Goal: Information Seeking & Learning: Learn about a topic

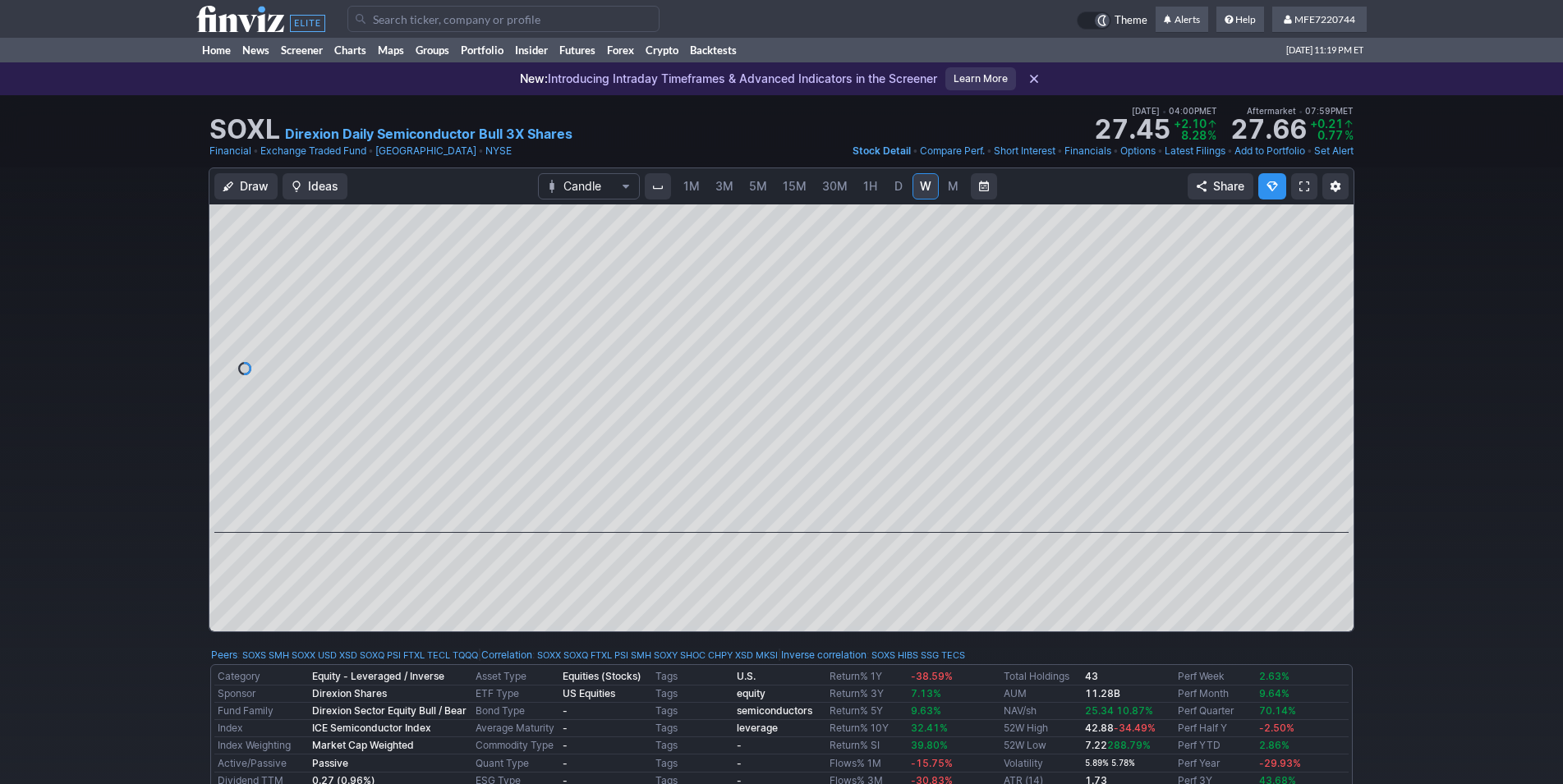
click at [605, 21] on input "Search" at bounding box center [503, 19] width 312 height 26
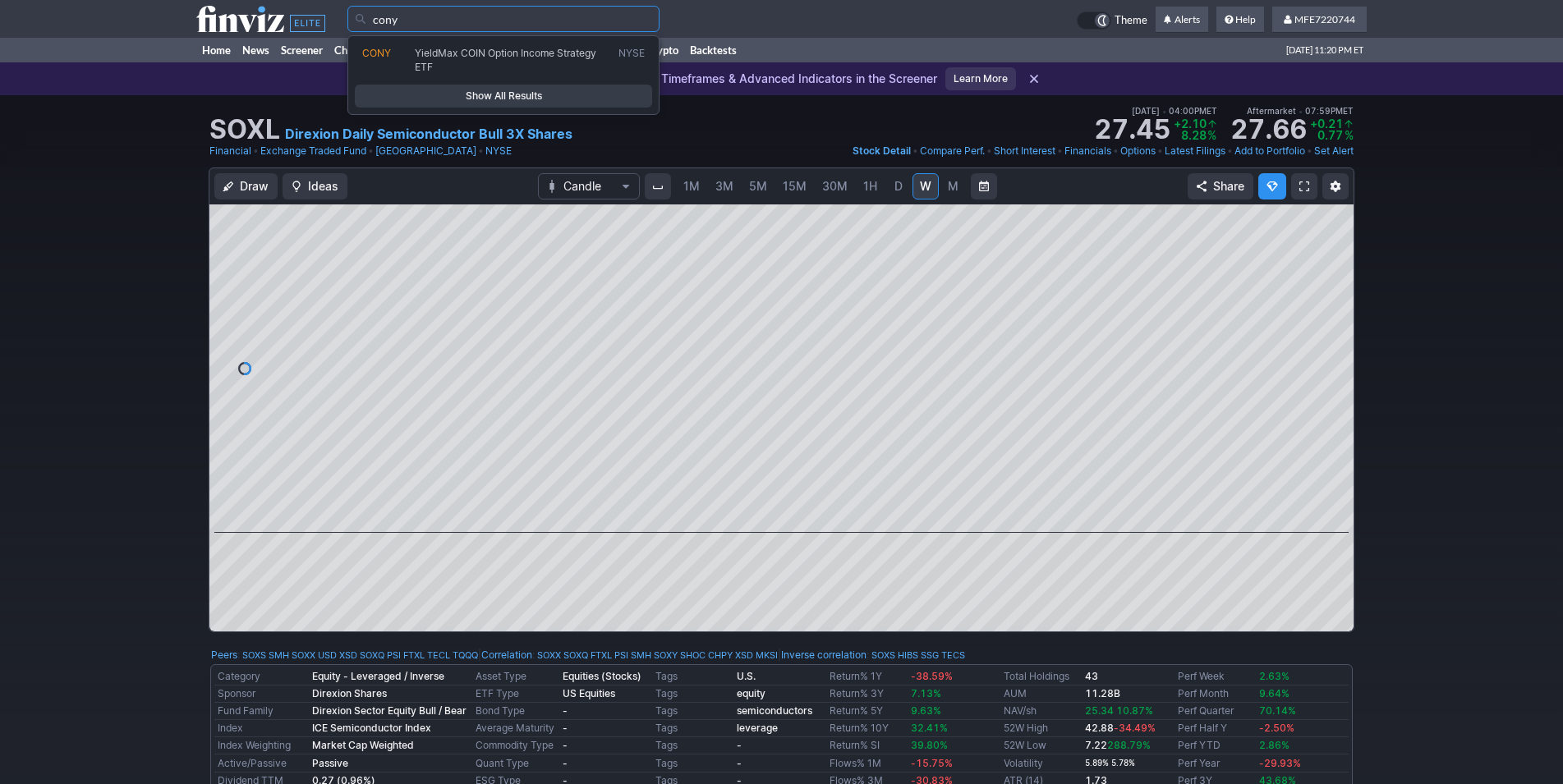
type input "cony"
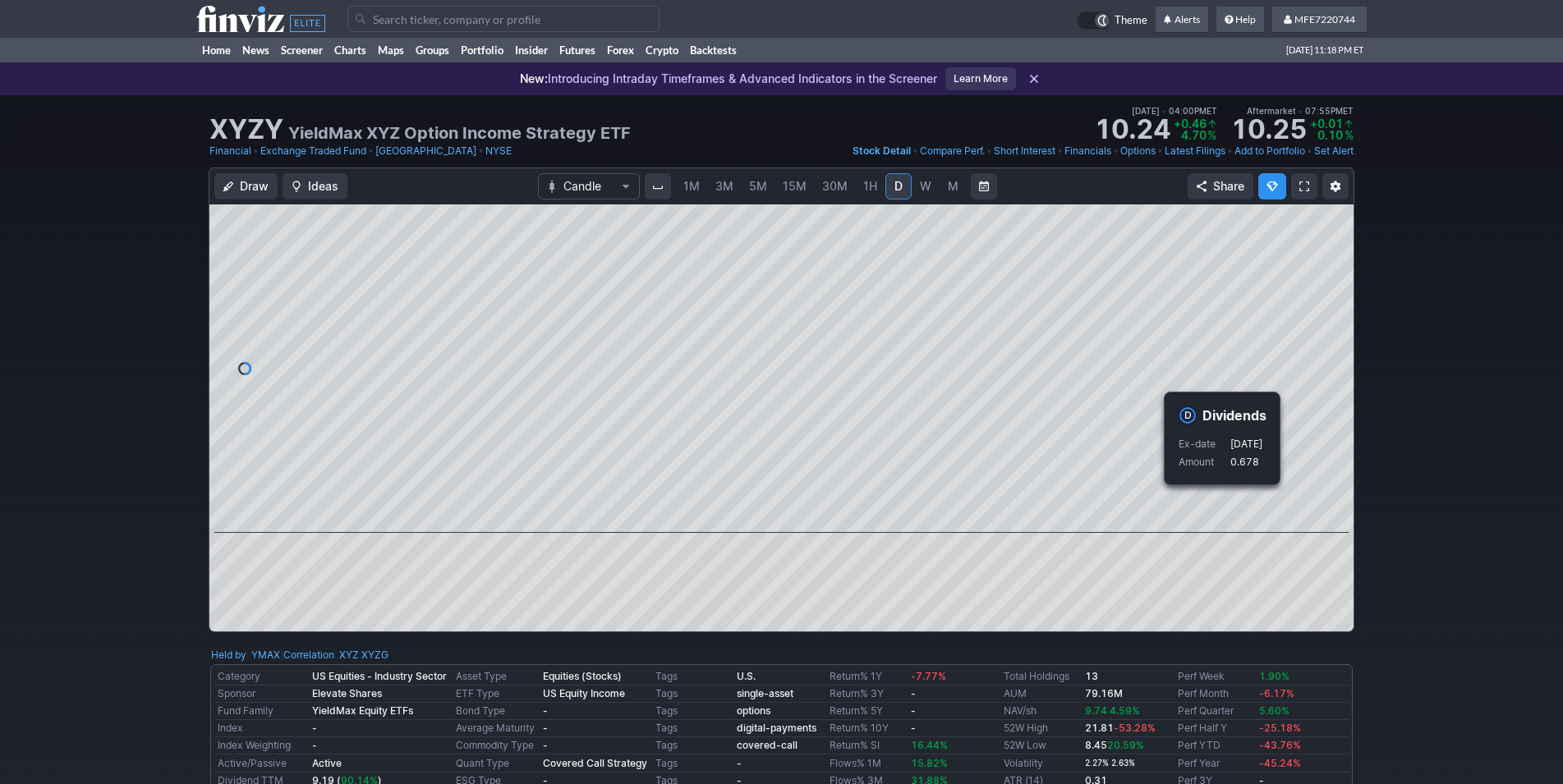
click at [1413, 508] on div "Draw Ideas Candle 1M 3M 5M 15M 30M 1H D W M Share" at bounding box center [782, 406] width 1563 height 478
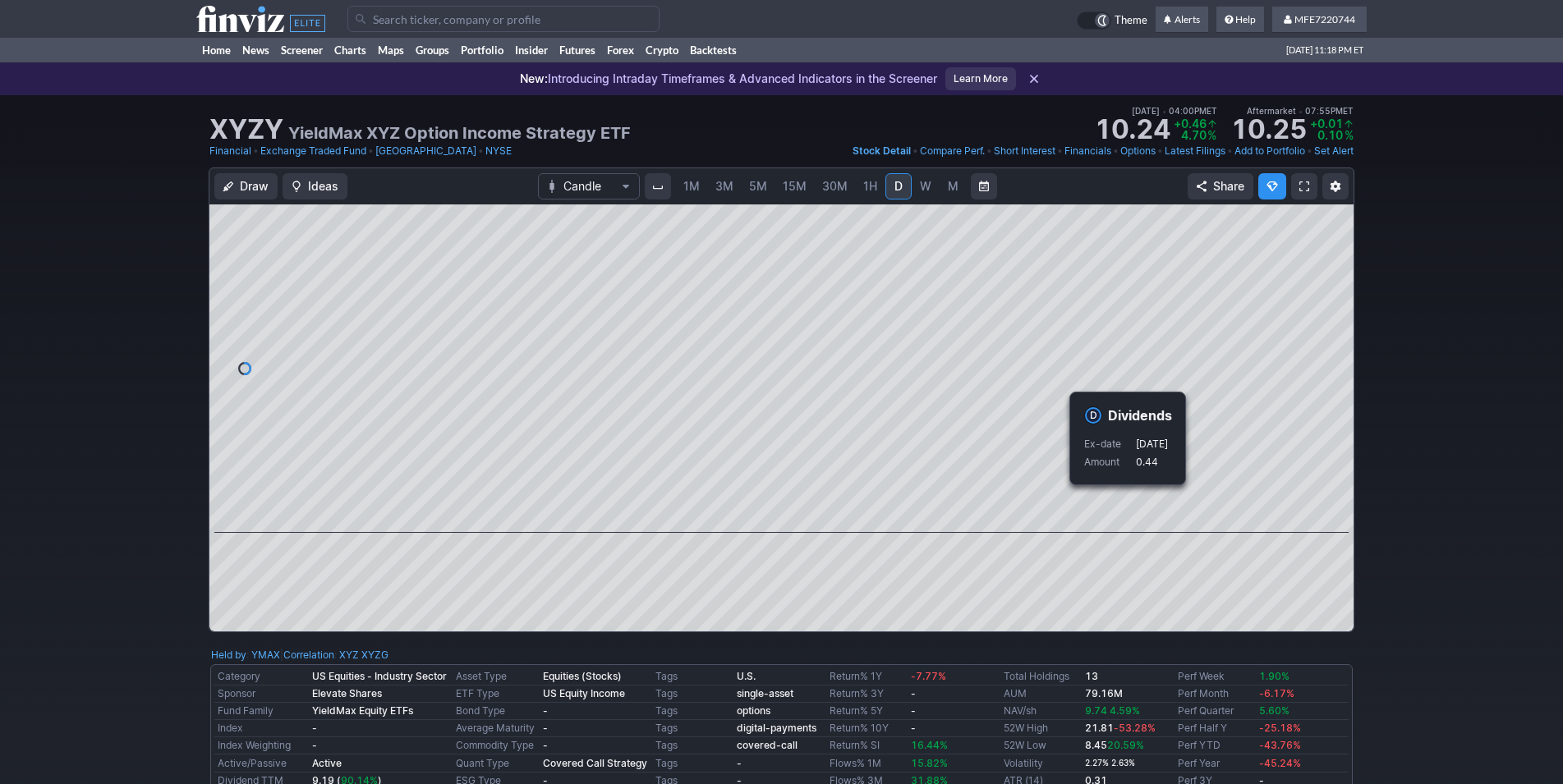
click at [1357, 501] on div "Draw Ideas Candle 1M 3M 5M 15M 30M 1H D W M Share" at bounding box center [782, 406] width 1563 height 478
click at [1380, 513] on div "Draw Ideas Candle 1M 3M 5M 15M 30M 1H D W M Share" at bounding box center [782, 406] width 1563 height 478
click at [1373, 520] on div "Draw Ideas Candle 1M 3M 5M 15M 30M 1H D W M Share" at bounding box center [782, 406] width 1563 height 478
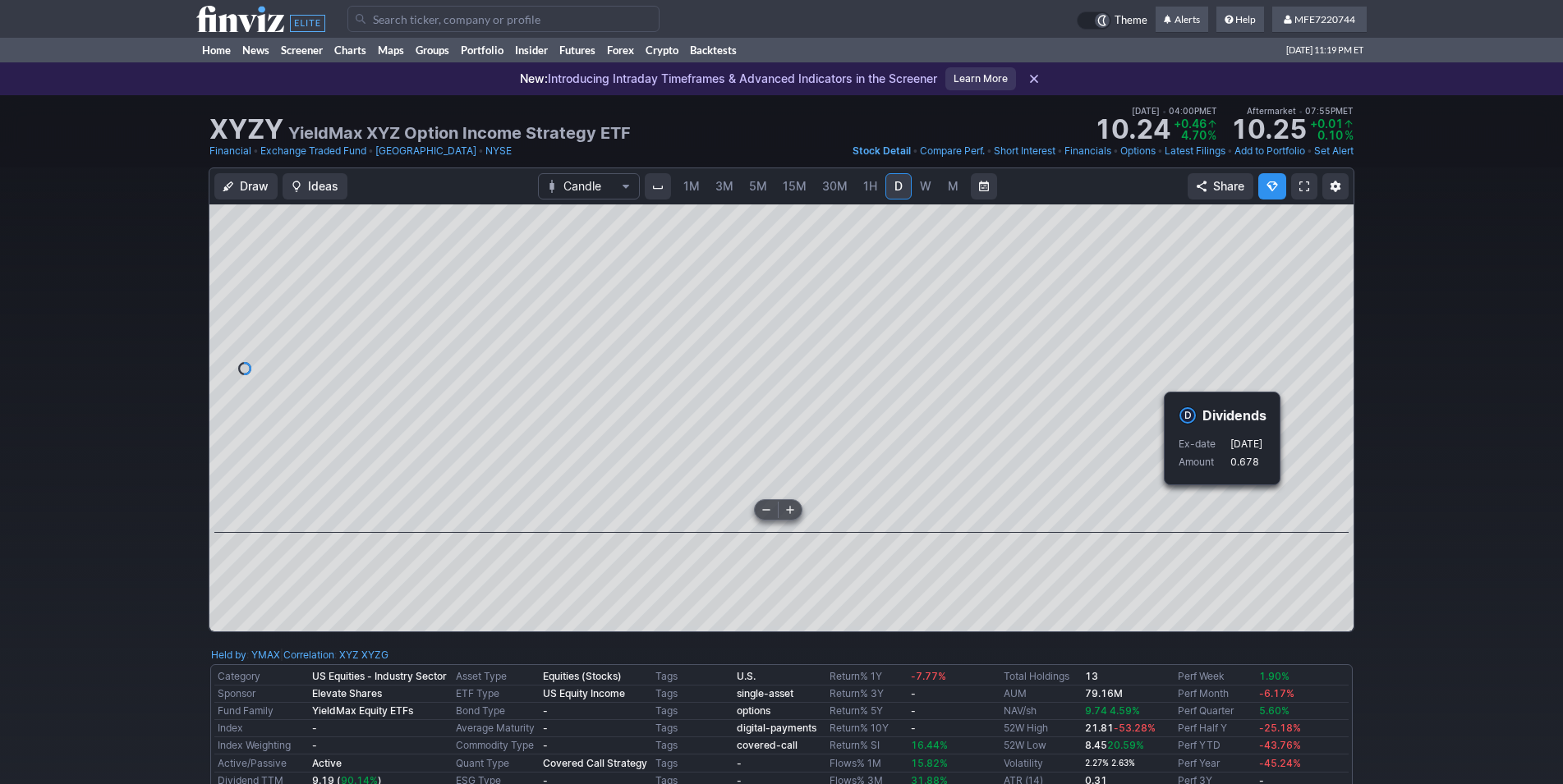
click at [1420, 531] on div "Draw Ideas Candle 1M 3M 5M 15M 30M 1H D W M Share" at bounding box center [782, 406] width 1563 height 478
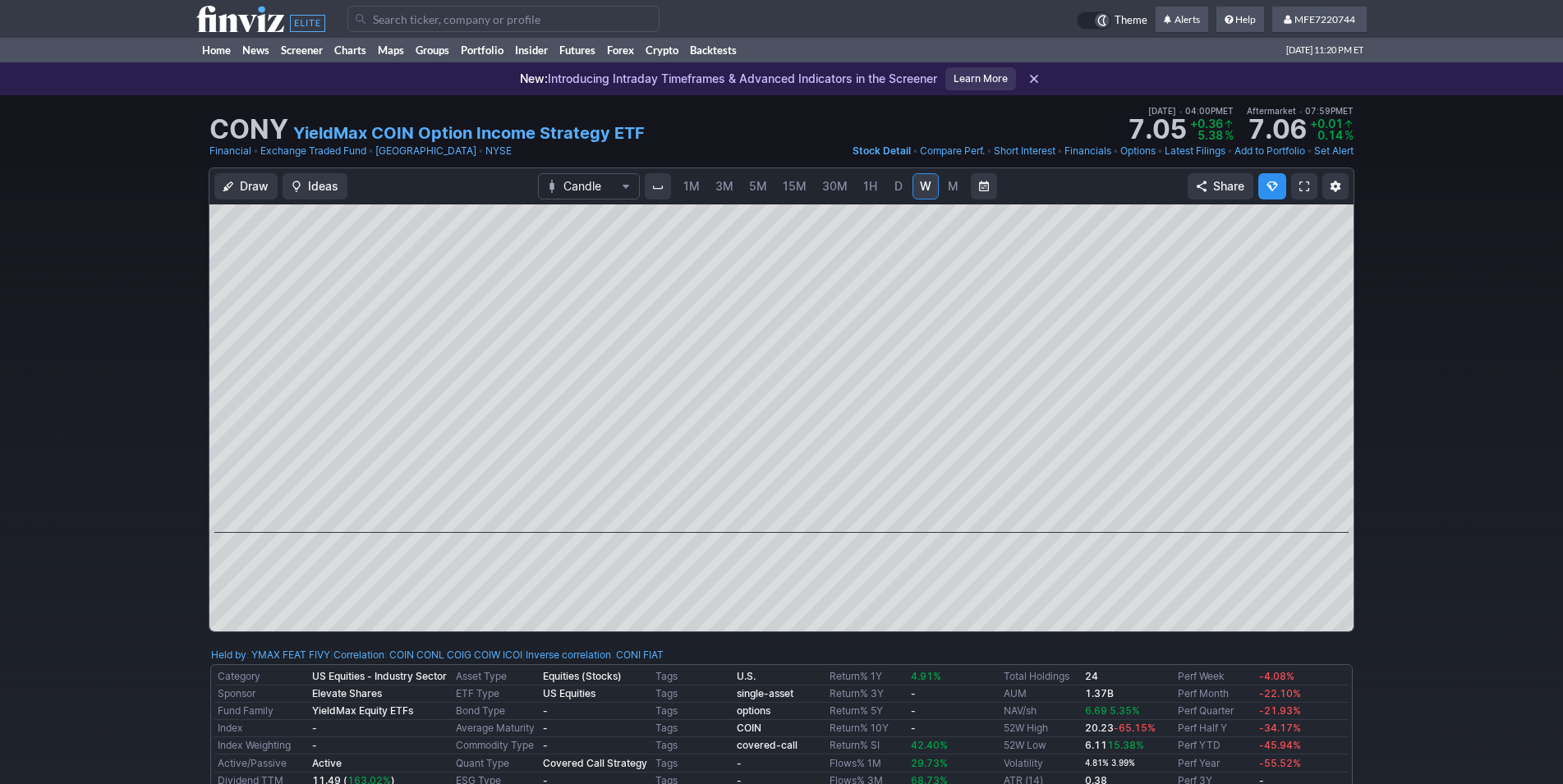
click at [888, 186] on link "D" at bounding box center [898, 186] width 26 height 26
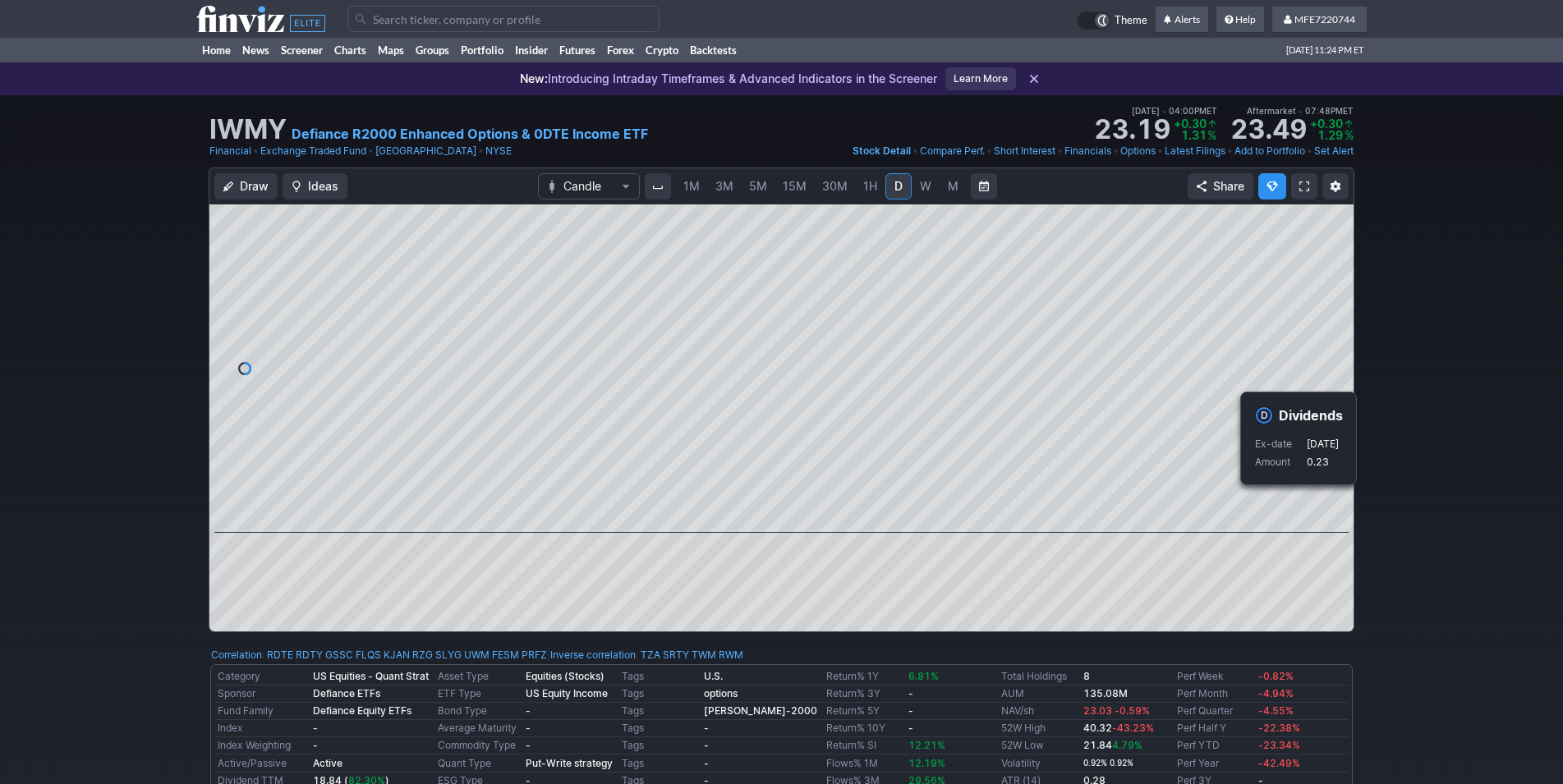
click at [1434, 521] on div "Draw Ideas Candle 1M 3M 5M 15M 30M 1H D W M Share" at bounding box center [782, 406] width 1563 height 478
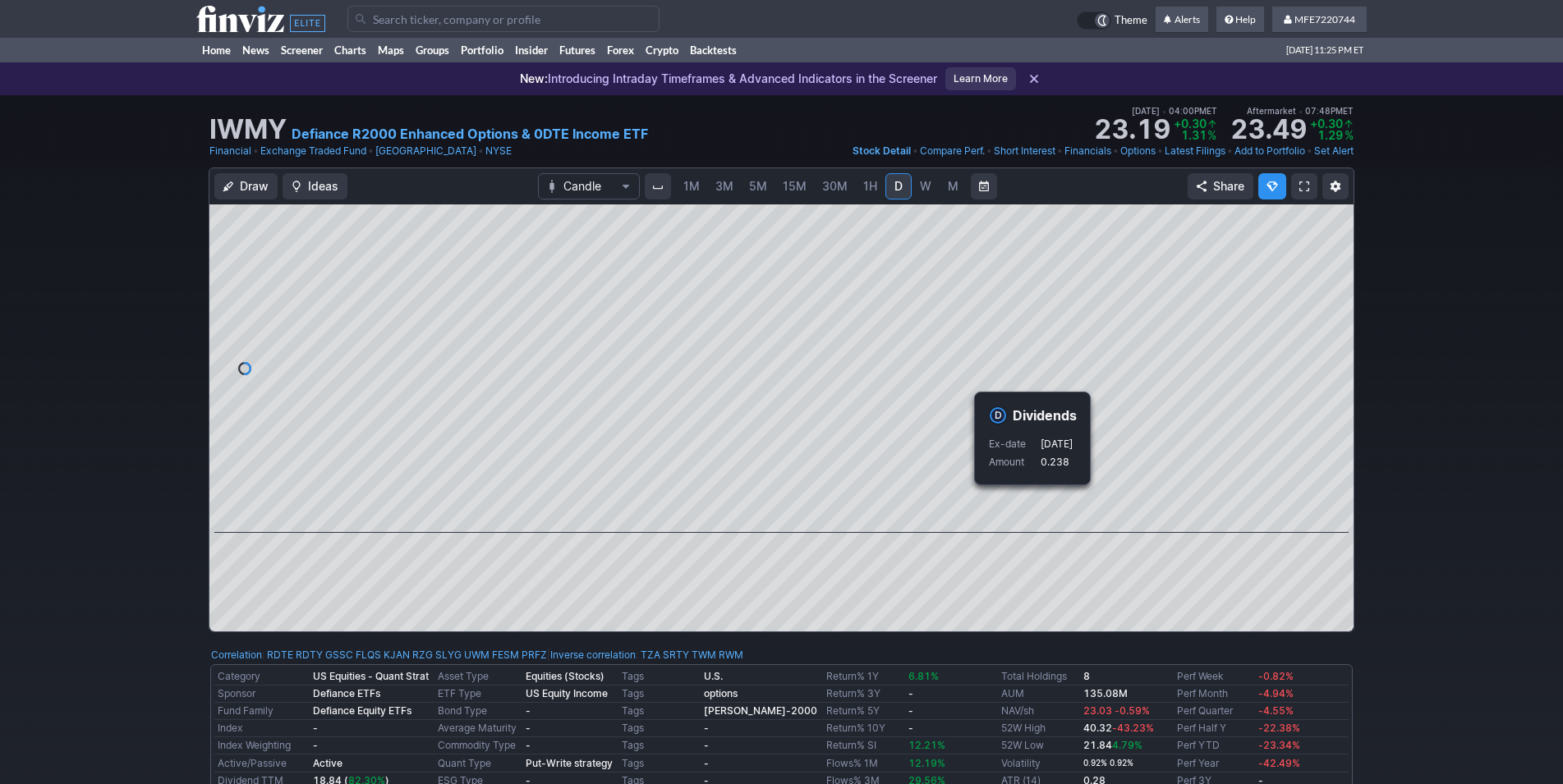
click at [1441, 531] on div "Draw Ideas Candle 1M 3M 5M 15M 30M 1H D W M Share" at bounding box center [782, 406] width 1563 height 478
click at [1439, 530] on div "Draw Ideas Candle 1M 3M 5M 15M 30M 1H D W M Share" at bounding box center [782, 406] width 1563 height 478
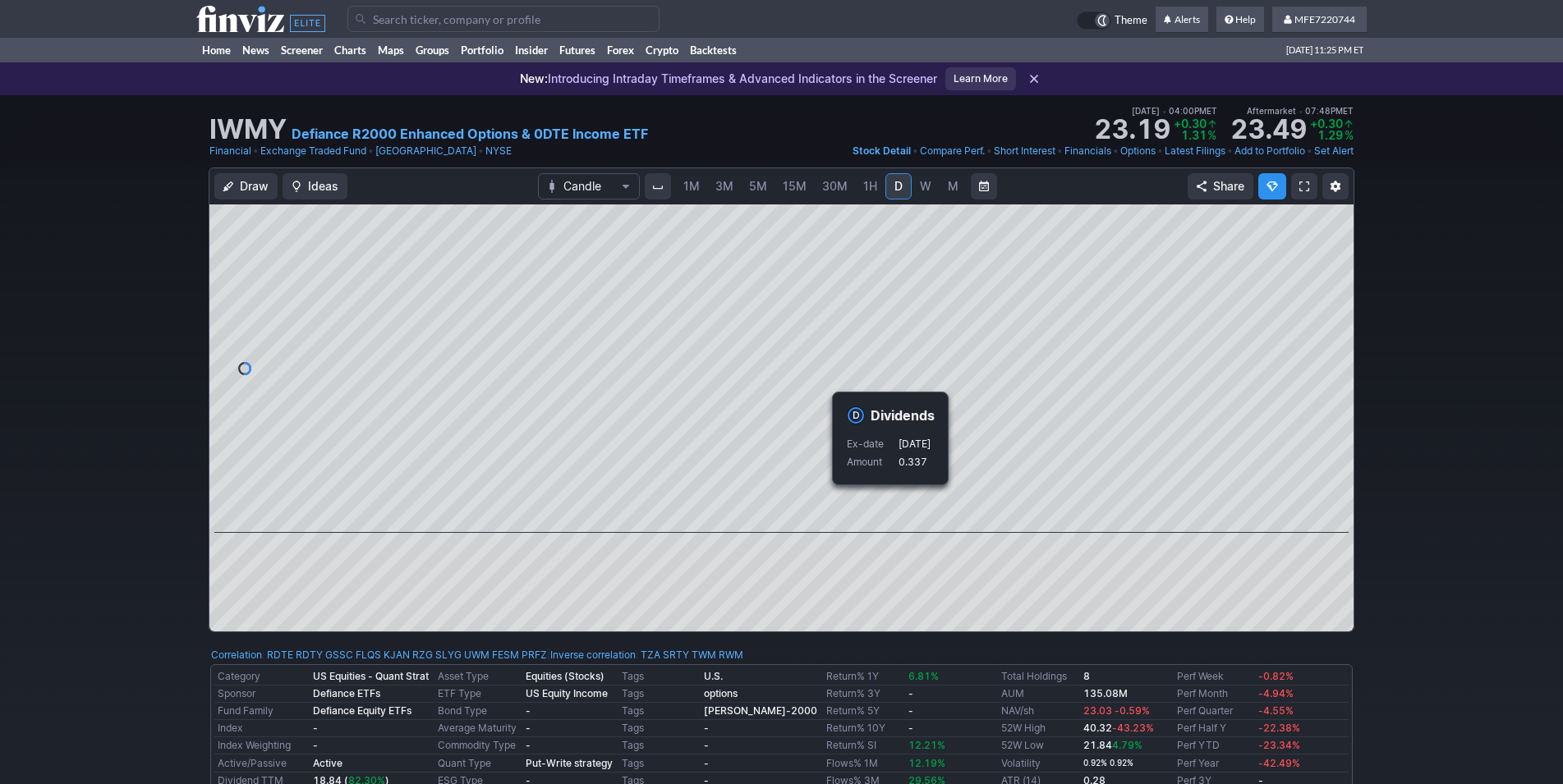
click at [1426, 504] on div "Draw Ideas Candle 1M 3M 5M 15M 30M 1H D W M Share" at bounding box center [782, 406] width 1563 height 478
click at [1426, 505] on div "Draw Ideas Candle 1M 3M 5M 15M 30M 1H D W M Share" at bounding box center [782, 406] width 1563 height 478
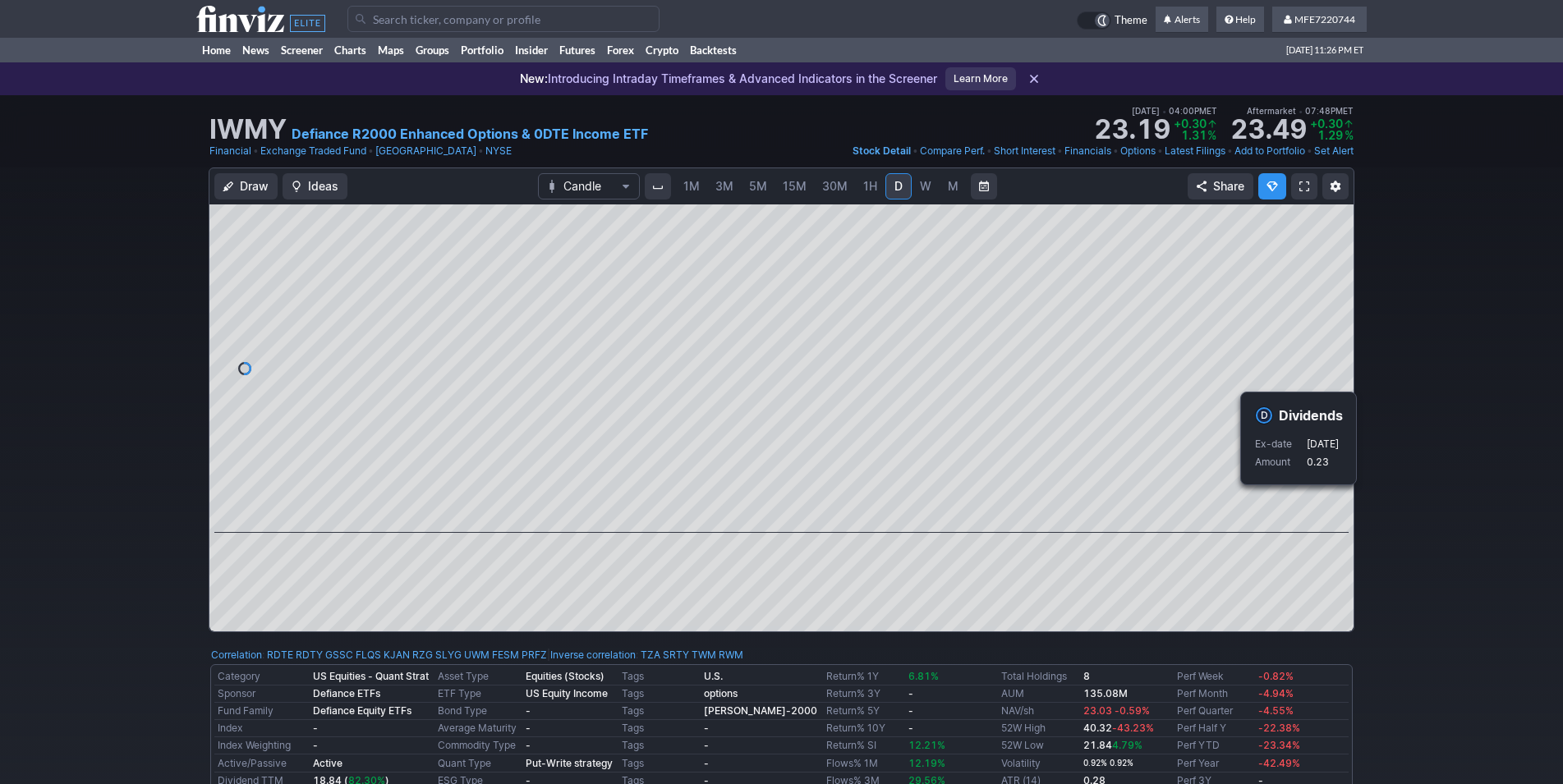
click at [1391, 518] on div "Draw Ideas Candle 1M 3M 5M 15M 30M 1H D W M Share" at bounding box center [782, 406] width 1563 height 478
click at [1371, 520] on div "Draw Ideas Candle 1M 3M 5M 15M 30M 1H D W M Share" at bounding box center [782, 406] width 1563 height 478
click at [1393, 498] on div "Draw Ideas Candle 1M 3M 5M 15M 30M 1H D W M Share" at bounding box center [782, 406] width 1563 height 478
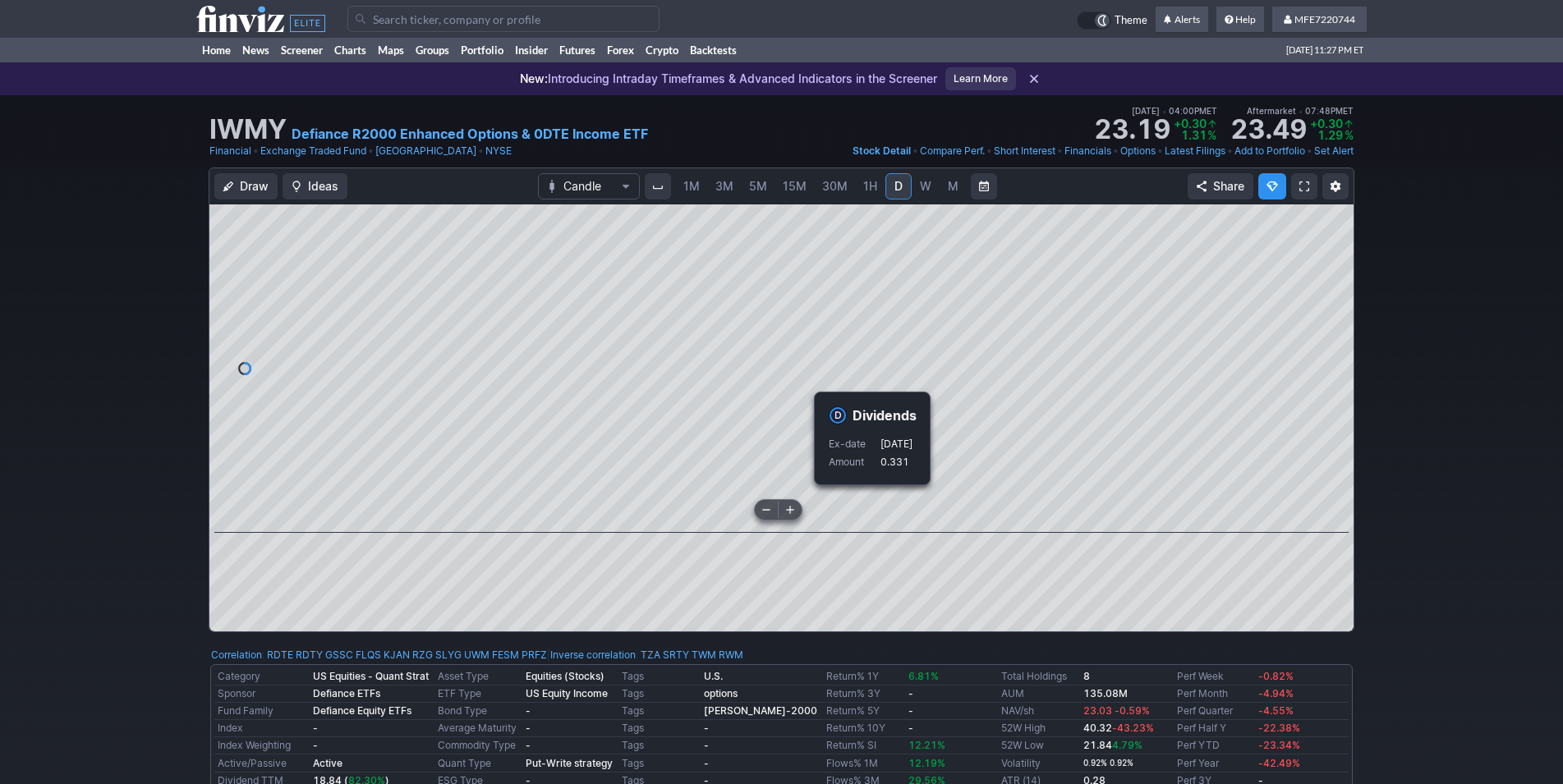
click at [1353, 462] on div at bounding box center [1336, 365] width 34 height 287
